Goal: Book appointment/travel/reservation

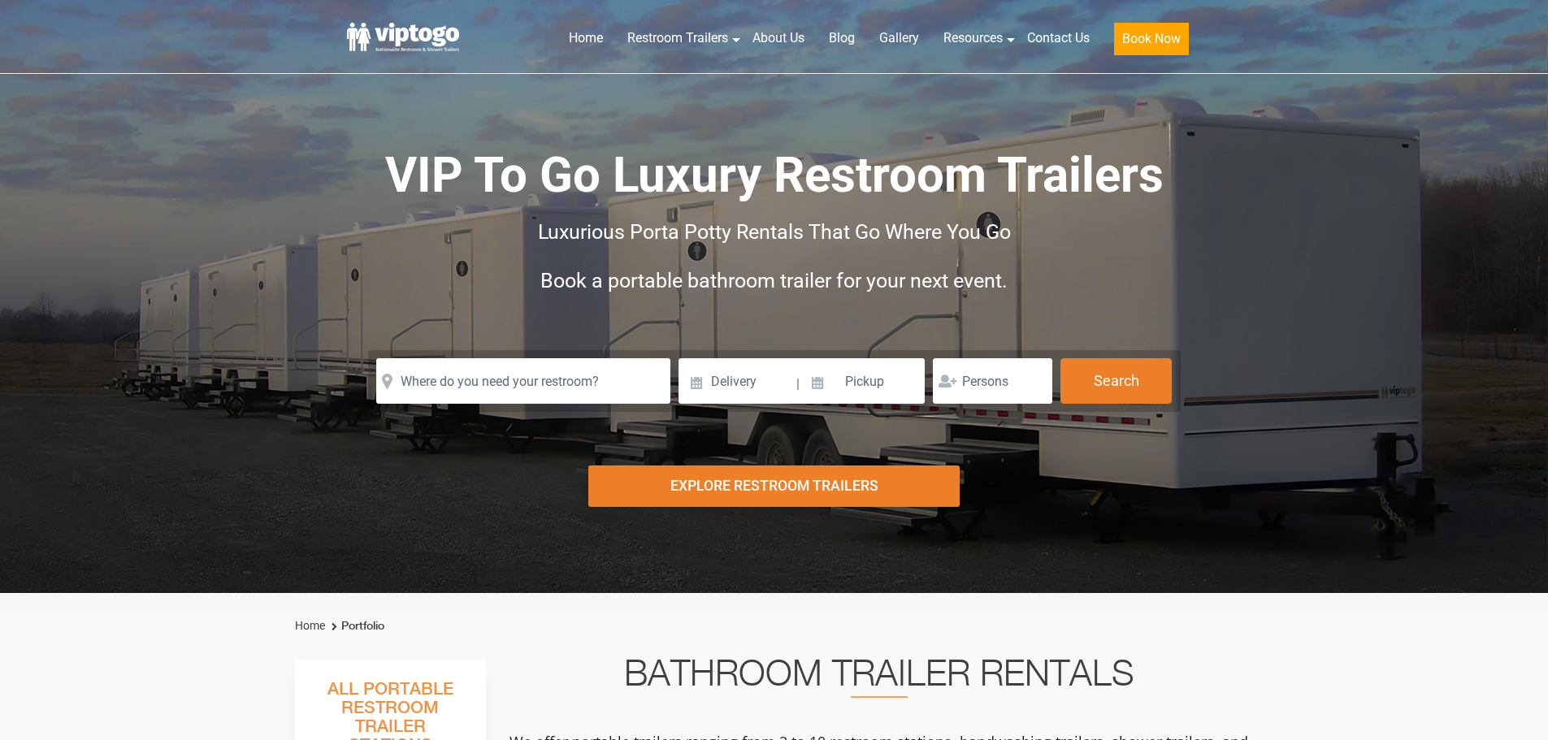
drag, startPoint x: 474, startPoint y: 407, endPoint x: 480, endPoint y: 397, distance: 11.3
click at [476, 402] on form "Please Input Valid address with zipcode Please Input Valid address with zipcode…" at bounding box center [774, 381] width 813 height 62
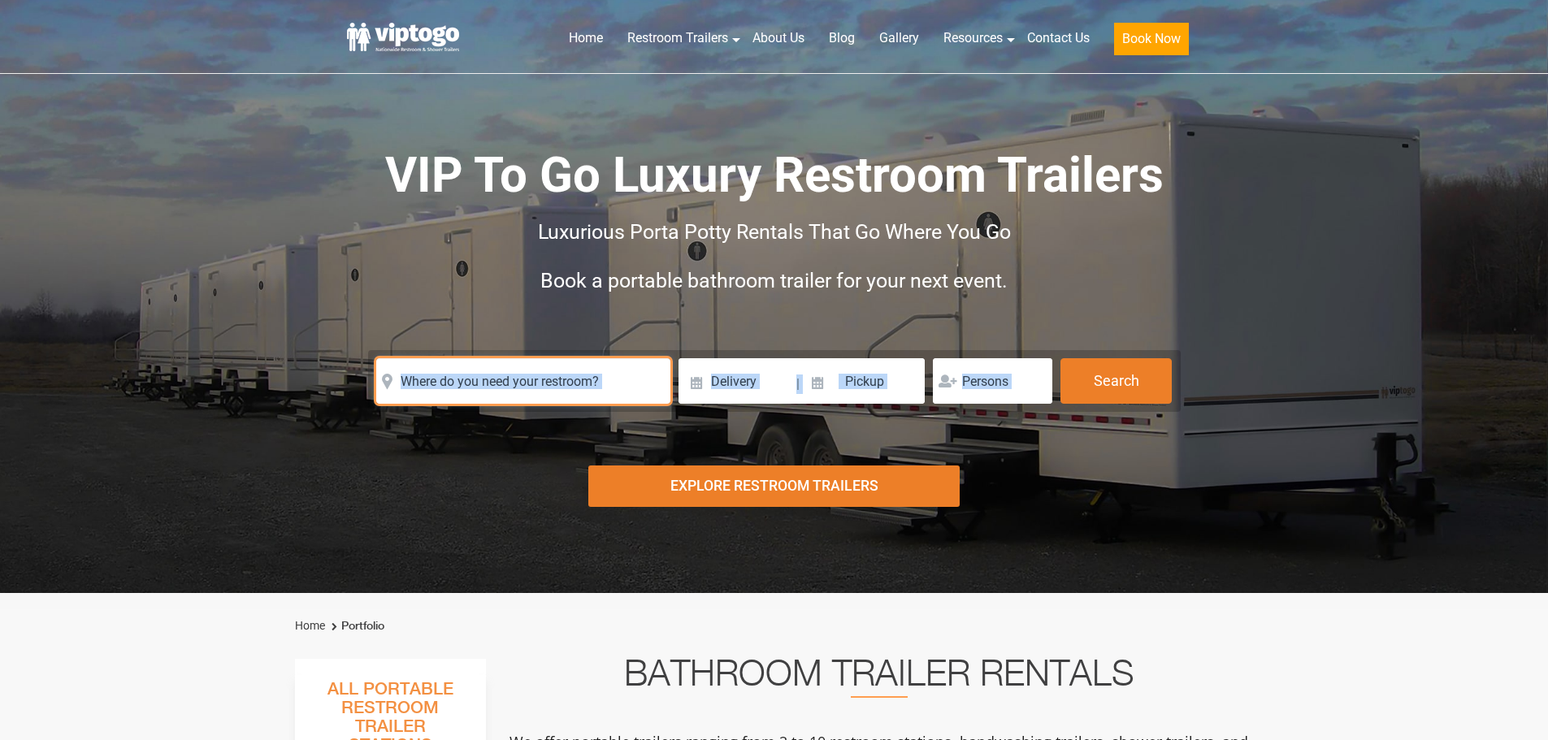
click at [478, 397] on input "text" at bounding box center [523, 381] width 294 height 46
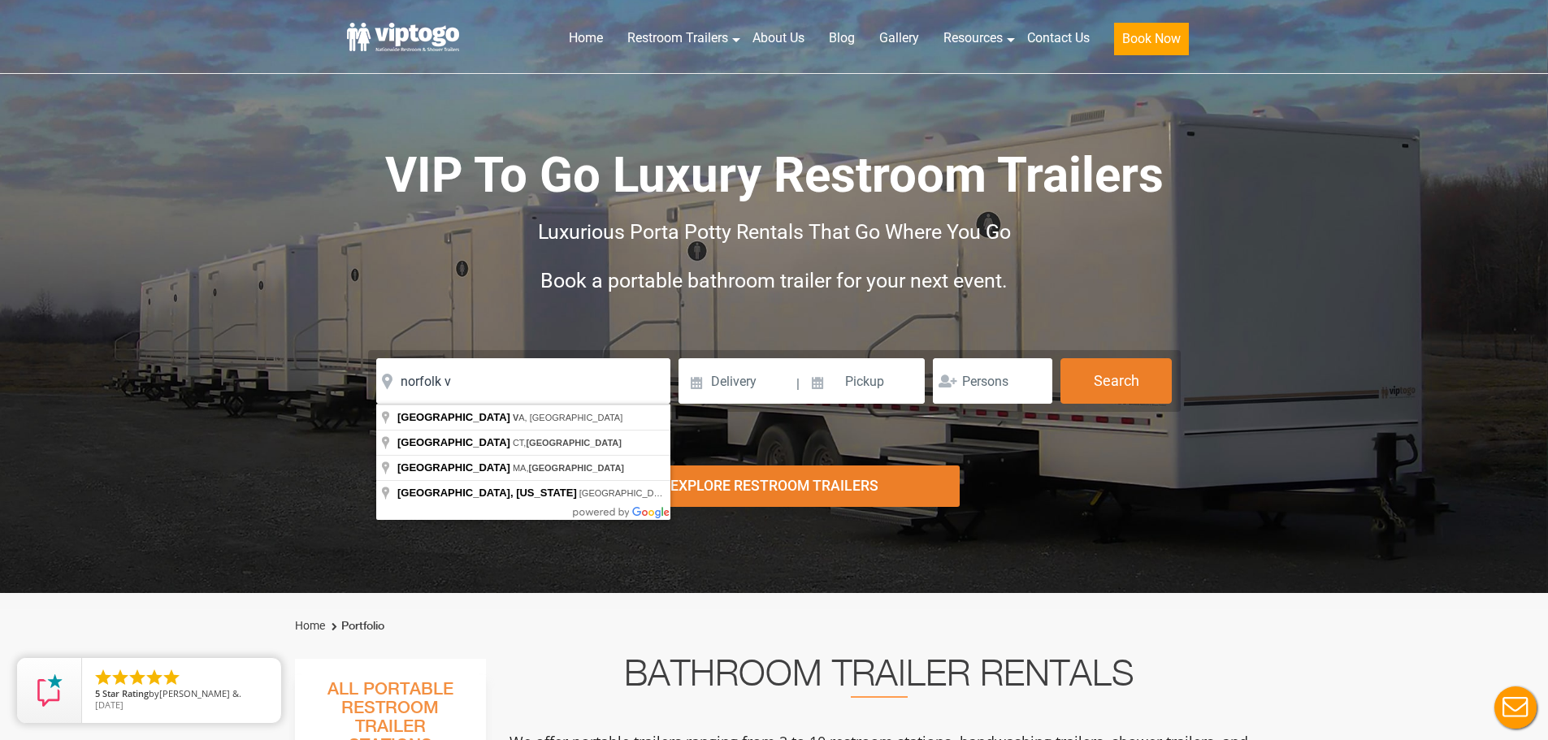
type input "[GEOGRAPHIC_DATA], [GEOGRAPHIC_DATA], [GEOGRAPHIC_DATA]"
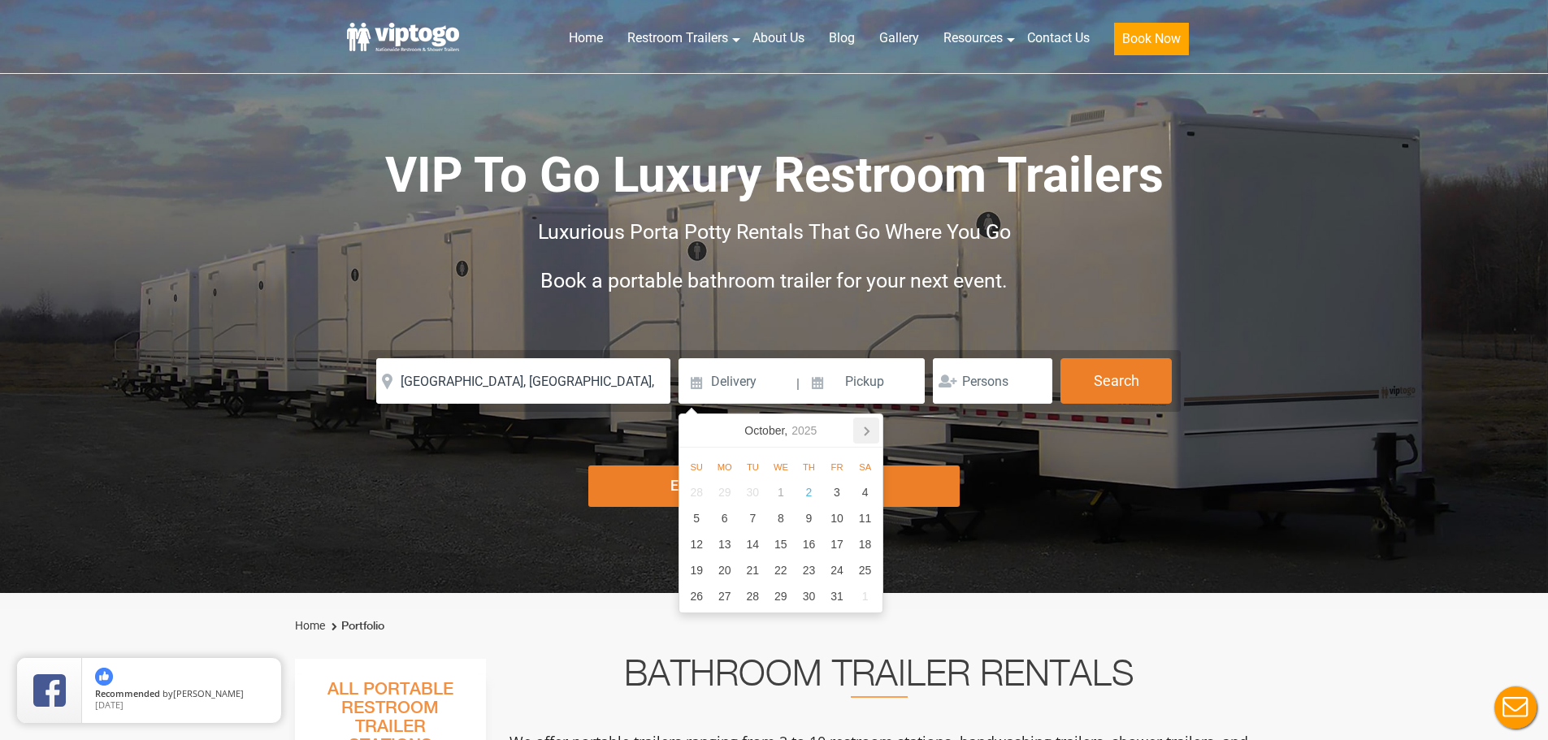
click at [871, 433] on icon at bounding box center [866, 431] width 26 height 26
click at [706, 519] on div "7" at bounding box center [697, 519] width 28 height 26
click at [781, 387] on input "[DATE]" at bounding box center [737, 381] width 116 height 46
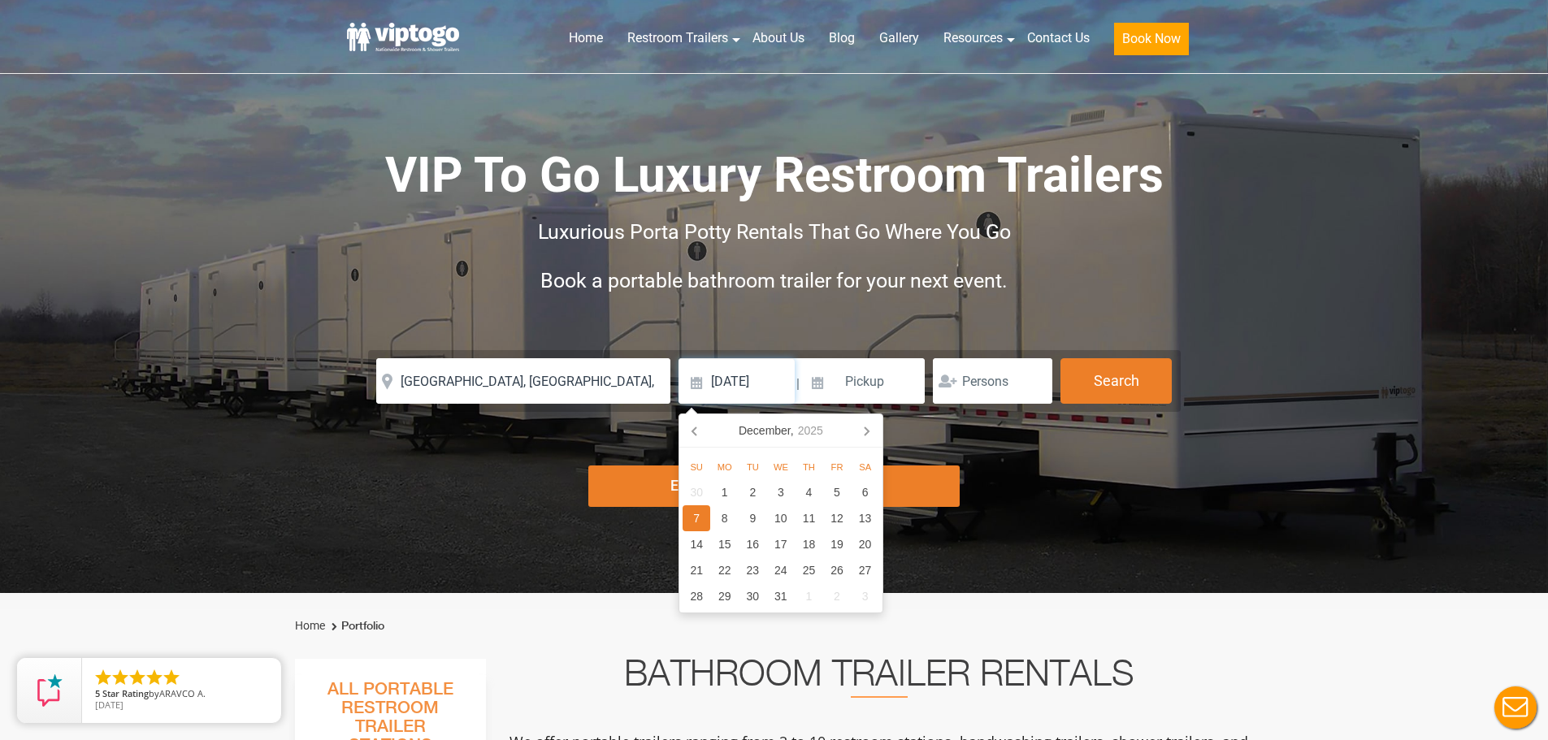
click at [781, 387] on input "[DATE]" at bounding box center [737, 381] width 116 height 46
click at [732, 490] on div "1" at bounding box center [724, 493] width 28 height 26
type input "[DATE]"
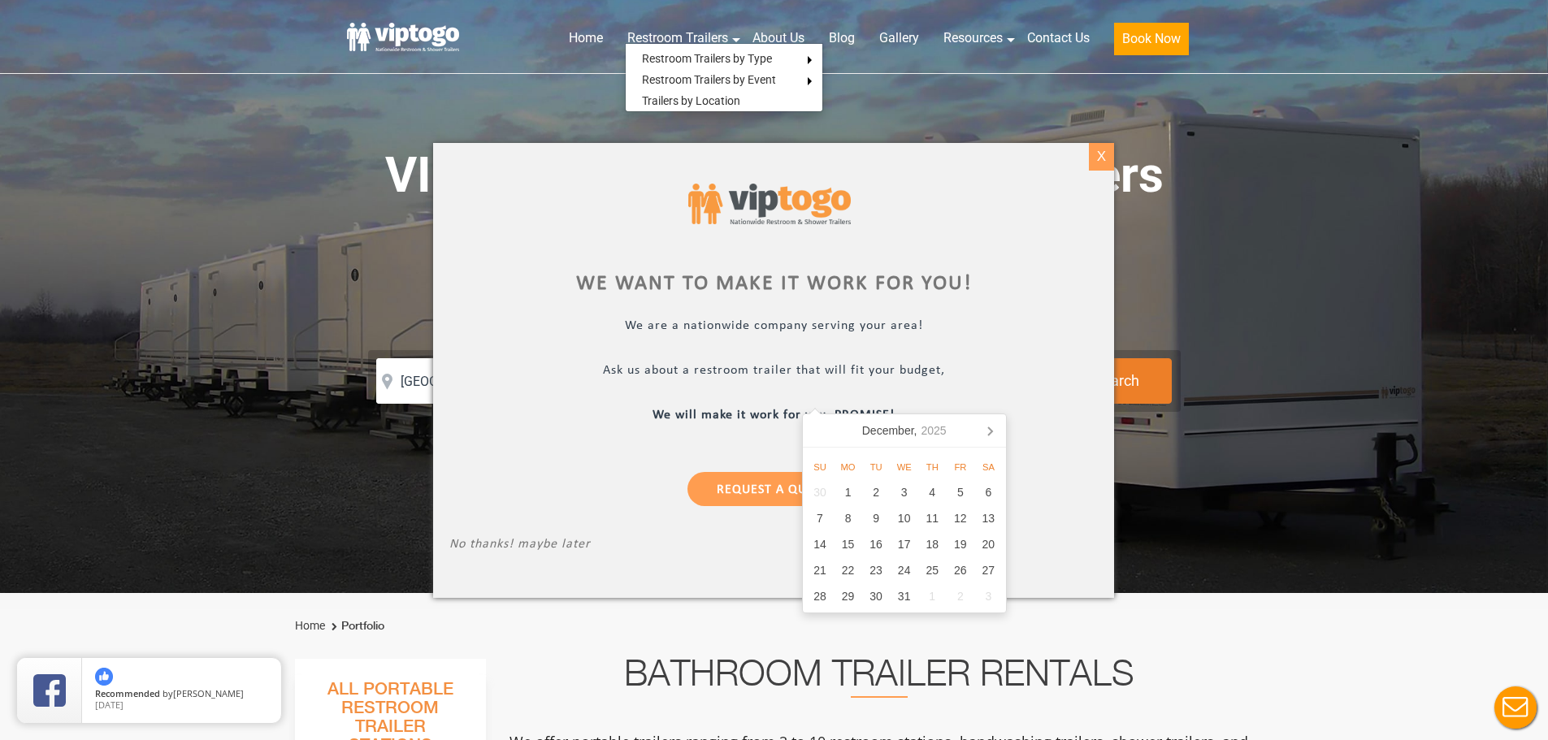
click at [1104, 147] on div "X" at bounding box center [1101, 157] width 25 height 28
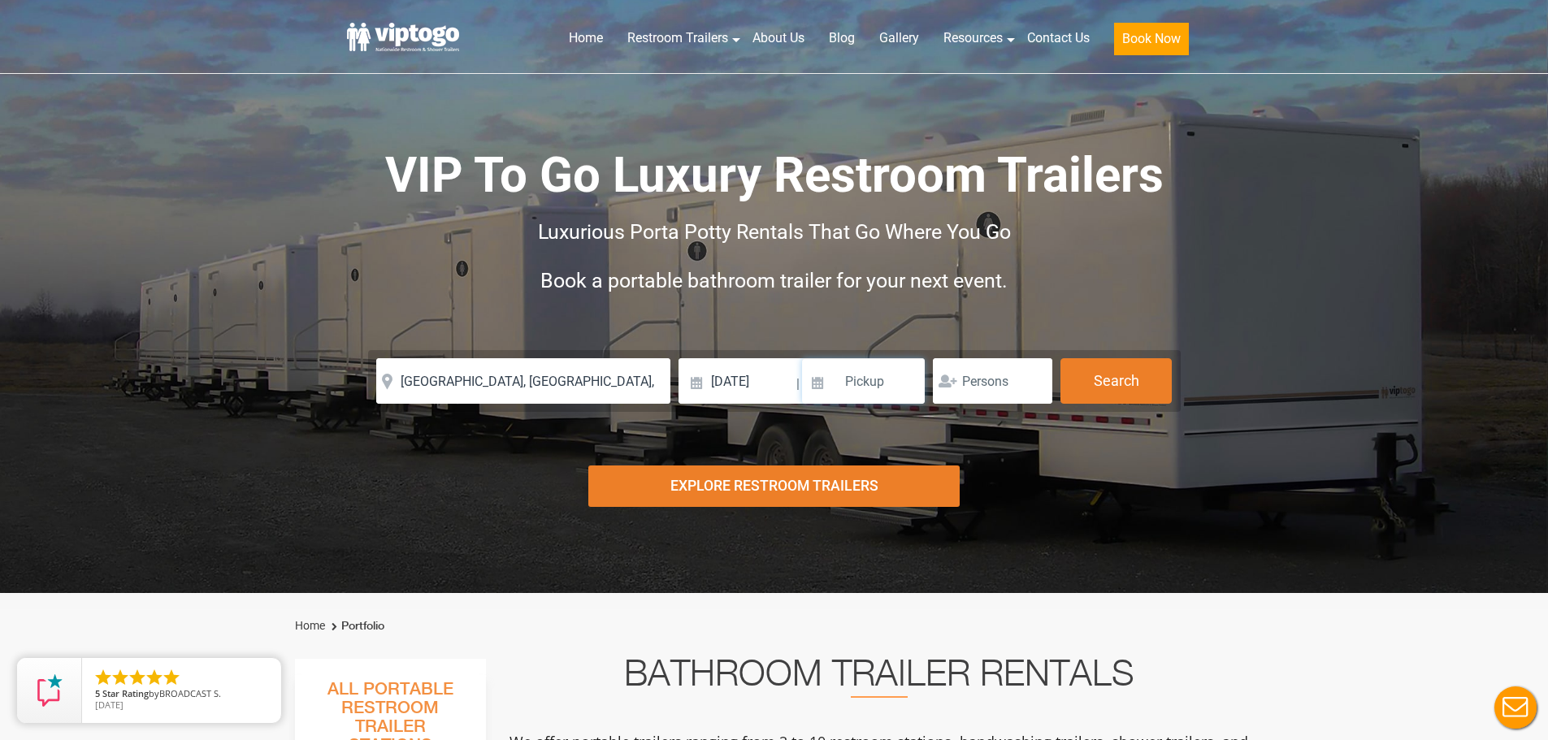
click at [871, 377] on input at bounding box center [864, 381] width 124 height 46
